Goal: Complete application form: Complete application form

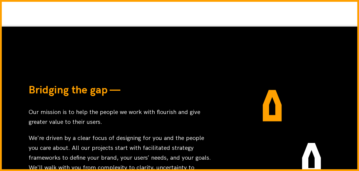
scroll to position [149, 0]
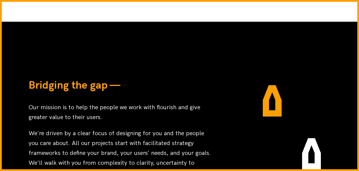
click at [249, 10] on link "Contact" at bounding box center [251, 15] width 24 height 10
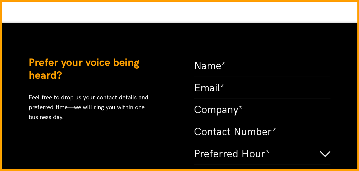
scroll to position [149, 0]
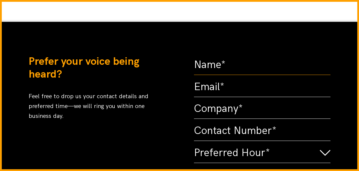
click at [216, 61] on input "text" at bounding box center [262, 65] width 137 height 20
type input "[PERSON_NAME]"
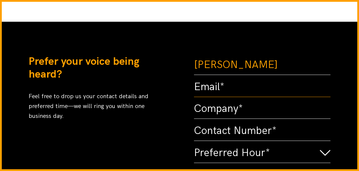
click at [230, 89] on input "email" at bounding box center [262, 87] width 137 height 20
type input "[EMAIL_ADDRESS][DOMAIN_NAME]"
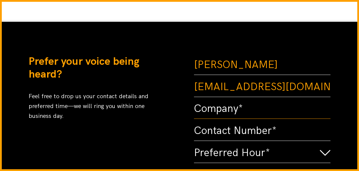
click at [235, 109] on input "text" at bounding box center [262, 109] width 137 height 20
type input "Webgrity"
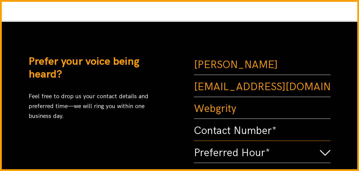
drag, startPoint x: 246, startPoint y: 119, endPoint x: 233, endPoint y: 132, distance: 19.0
click at [233, 131] on input "text" at bounding box center [262, 131] width 137 height 20
type input "3340073326"
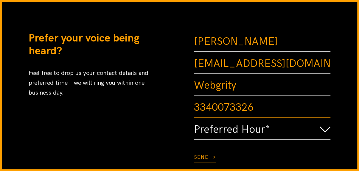
scroll to position [209, 0]
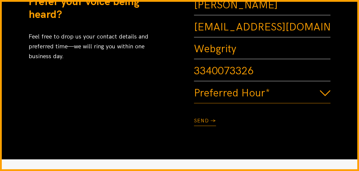
click at [231, 95] on select "Preferred Hour* 9am–12pm 12pm–3pm 3pm–6pm" at bounding box center [262, 93] width 137 height 20
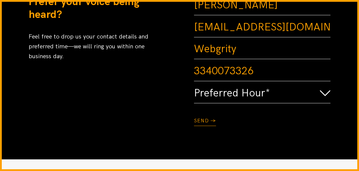
click at [127, 104] on div "Prefer your voice being heard? Feel free to drop us your contact details and pr…" at bounding box center [104, 61] width 151 height 130
